Goal: Information Seeking & Learning: Learn about a topic

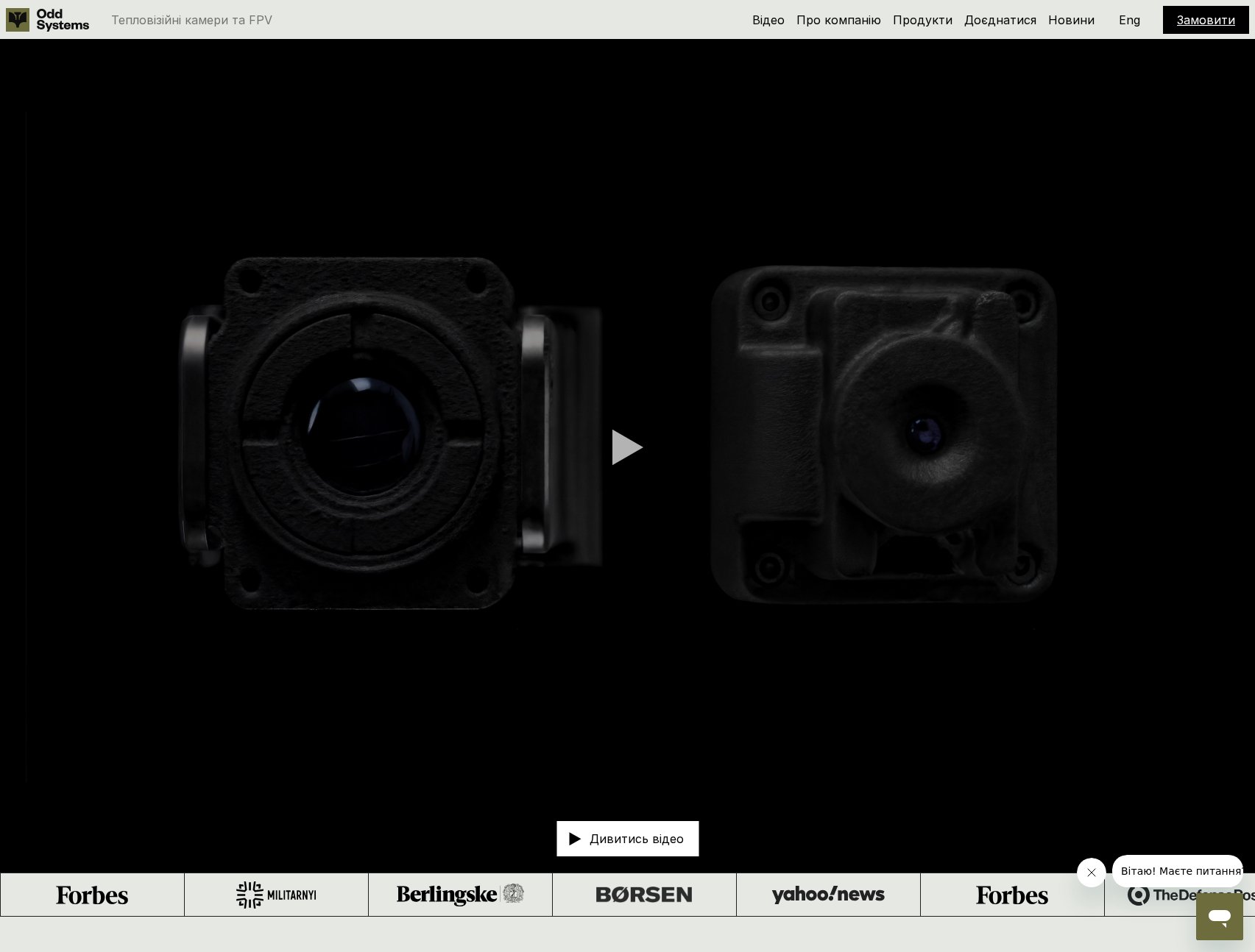
scroll to position [23, 0]
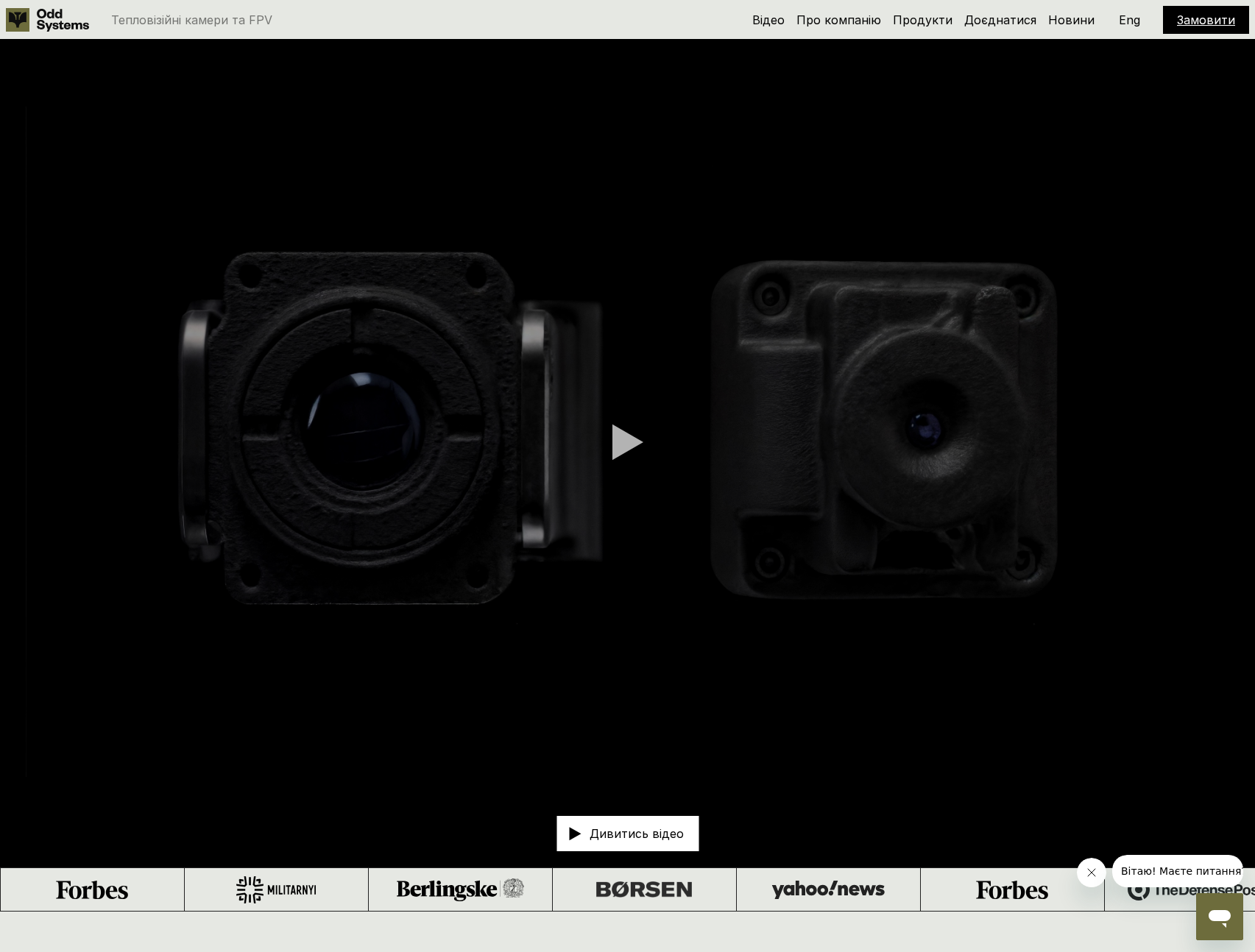
click at [124, 18] on p "Тепловізійні камери та FPV" at bounding box center [192, 20] width 161 height 12
click at [923, 22] on link "Продукти" at bounding box center [923, 20] width 59 height 15
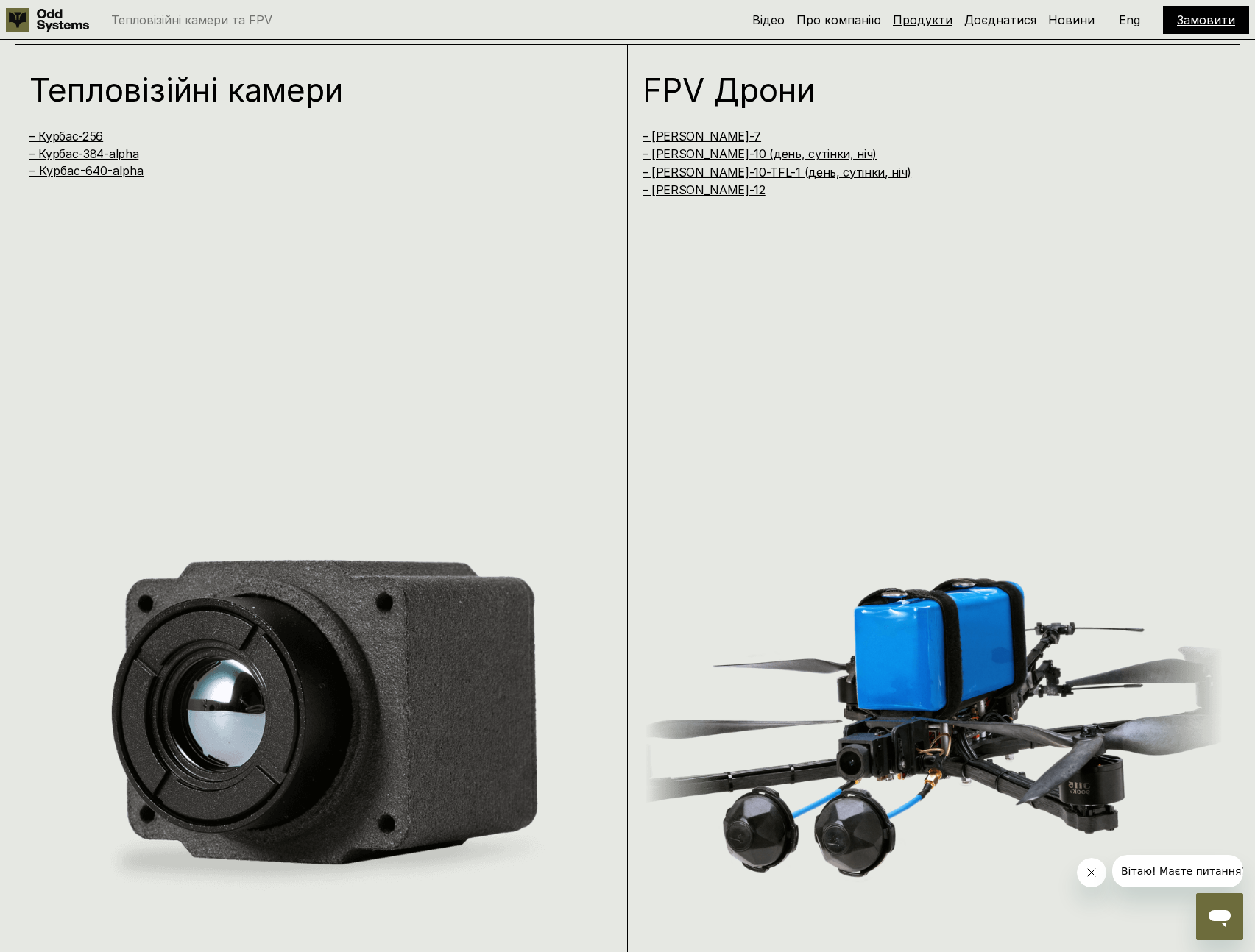
scroll to position [1887, 0]
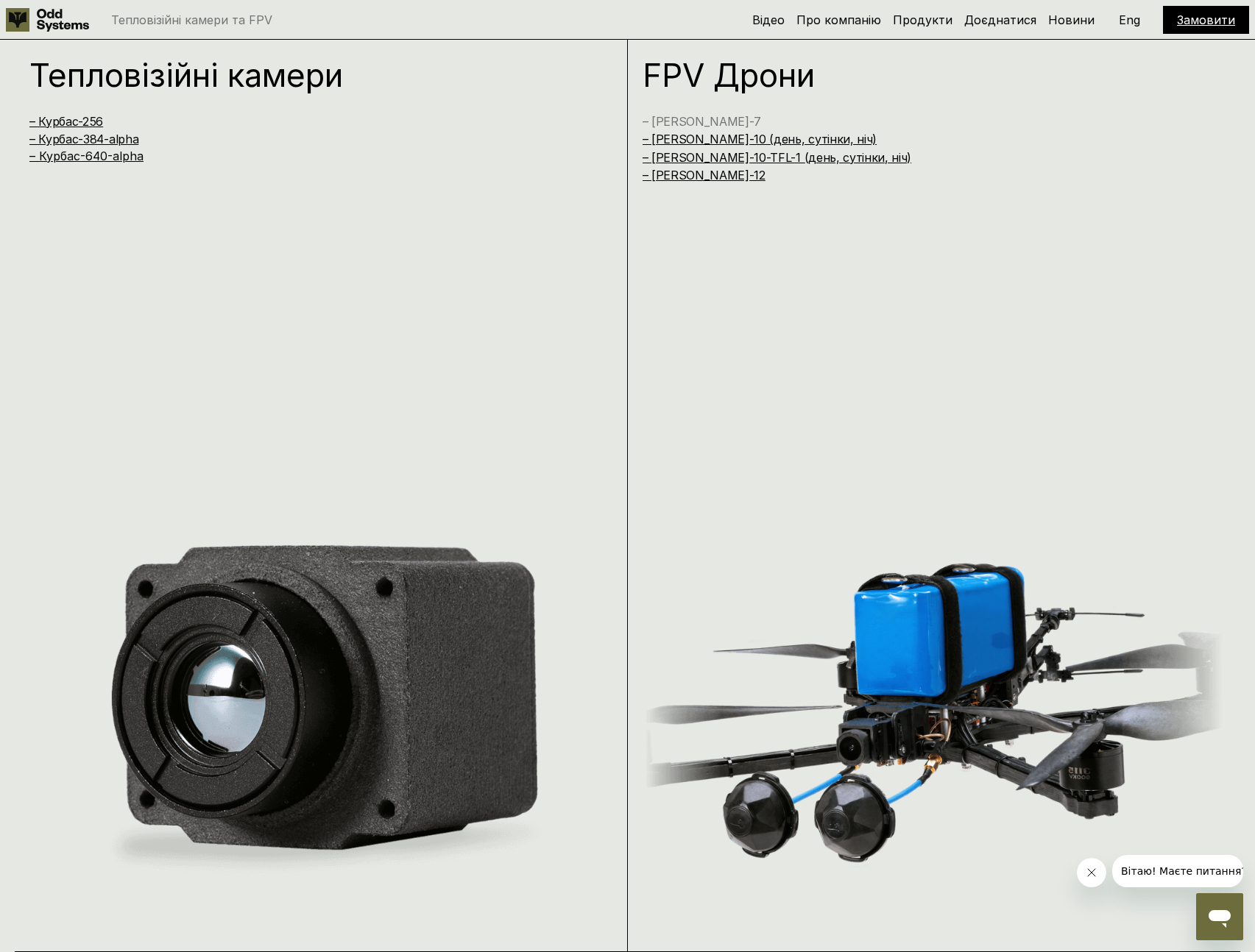
click at [682, 120] on link "– [PERSON_NAME]-7" at bounding box center [702, 121] width 119 height 15
click at [688, 139] on link "– [PERSON_NAME]-10 (день, сутінки, ніч)" at bounding box center [760, 138] width 235 height 15
click at [701, 154] on link "– [PERSON_NAME]-10-TFL-1 (день, сутінки, ніч)" at bounding box center [777, 157] width 269 height 15
click at [682, 179] on link "– [PERSON_NAME]-12" at bounding box center [704, 175] width 123 height 15
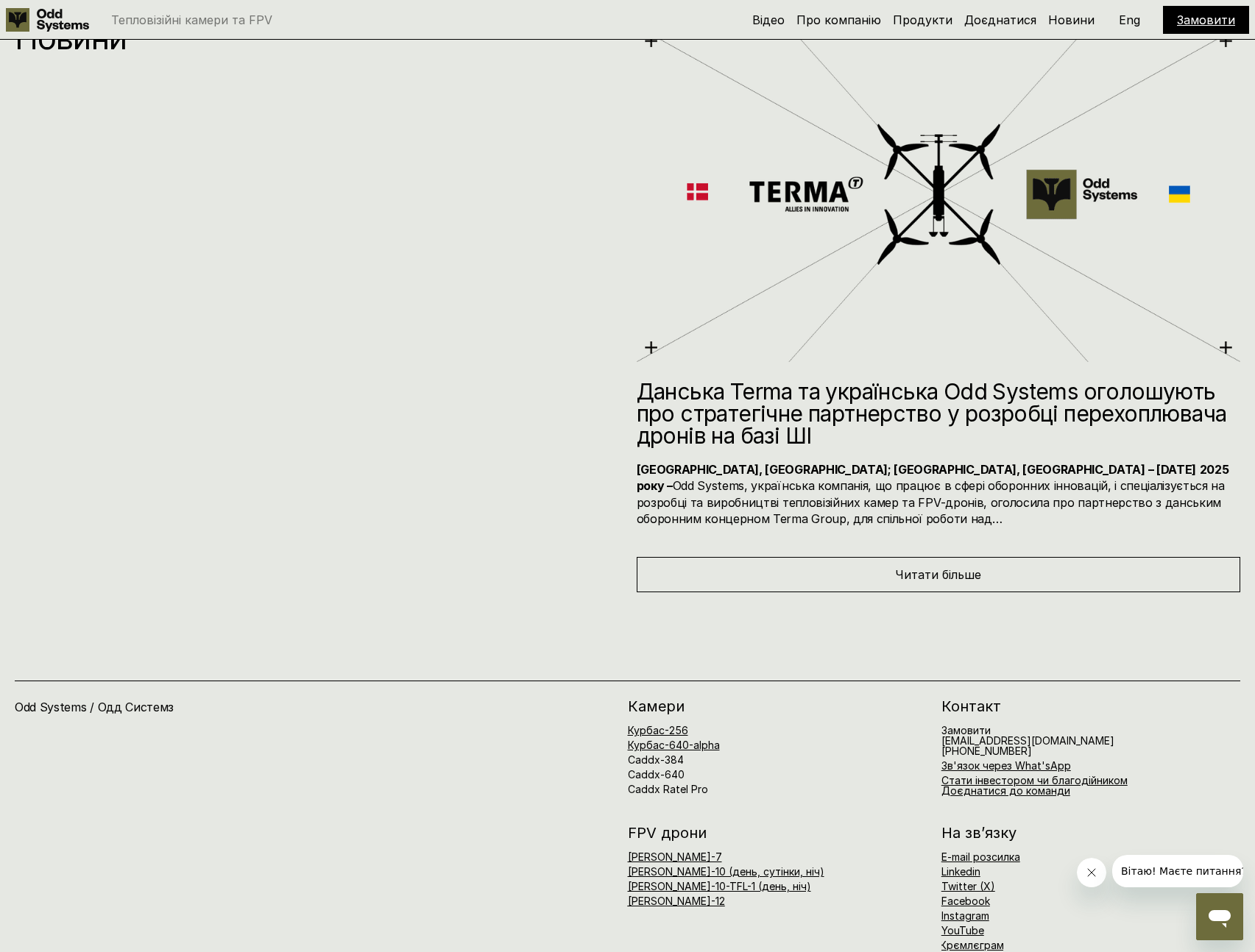
scroll to position [10474, 0]
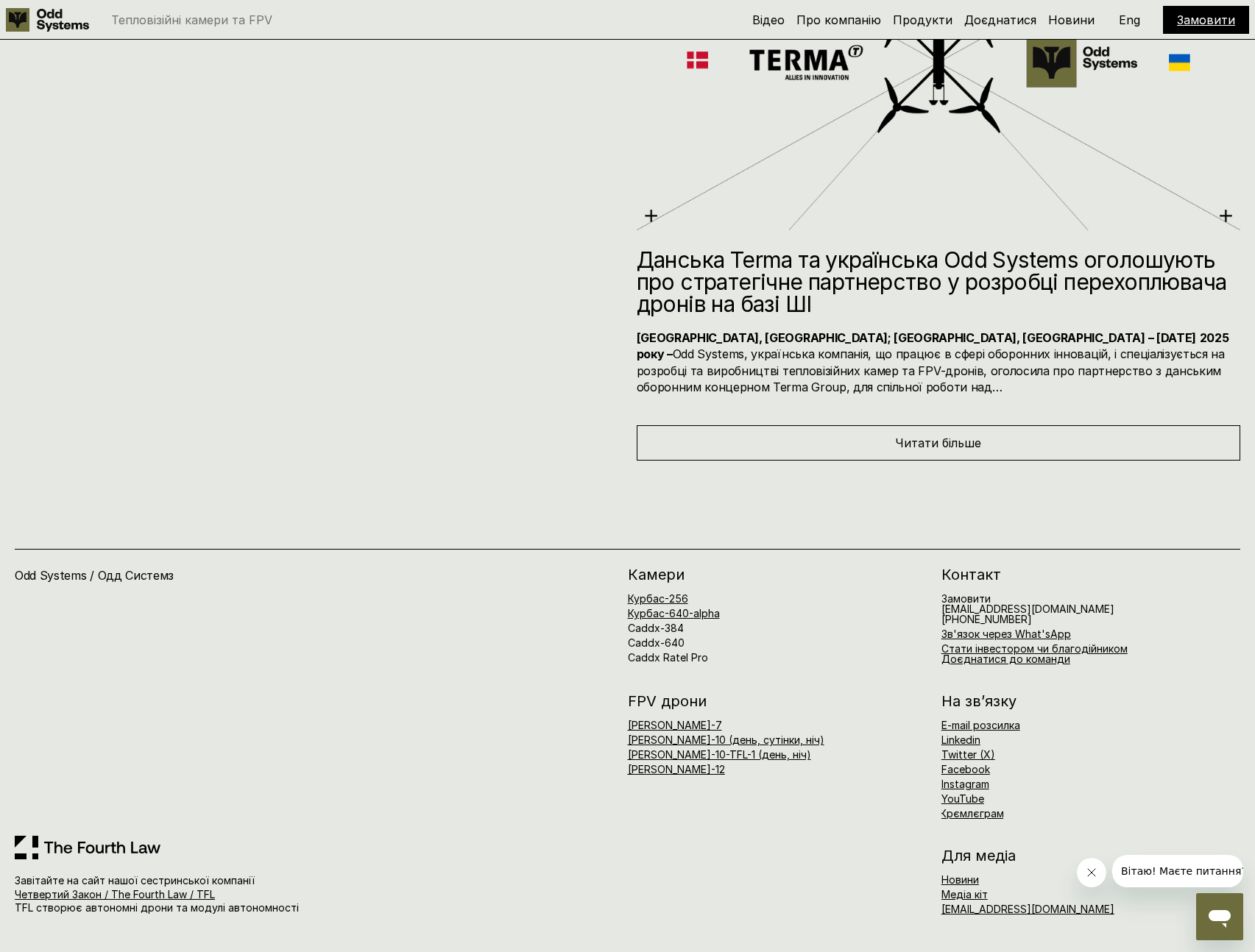
click at [94, 836] on link at bounding box center [88, 847] width 145 height 23
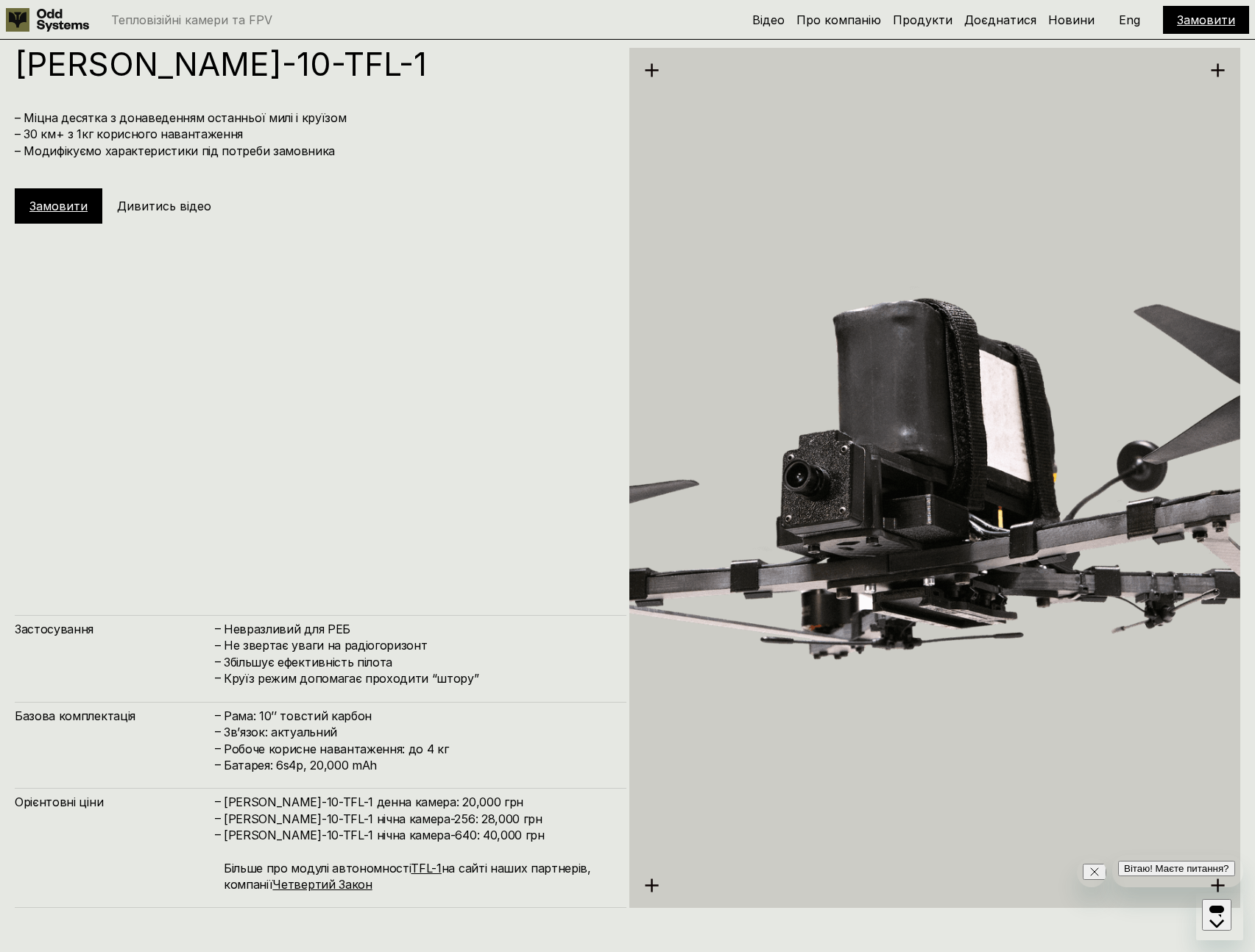
scroll to position [7598, 0]
